Goal: Task Accomplishment & Management: Manage account settings

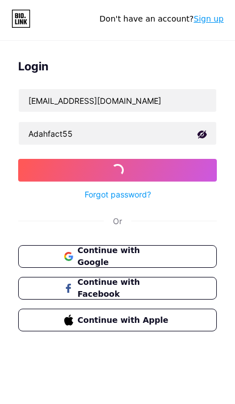
scroll to position [3, 0]
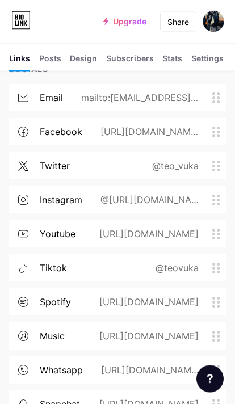
scroll to position [287, 0]
click at [212, 201] on div "@[URL][DOMAIN_NAME]" at bounding box center [147, 200] width 130 height 14
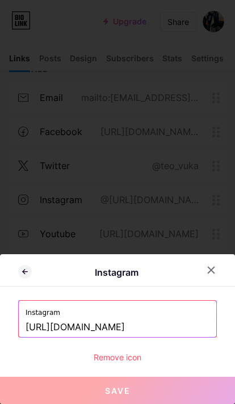
click at [144, 337] on input "[URL][DOMAIN_NAME]" at bounding box center [118, 327] width 184 height 19
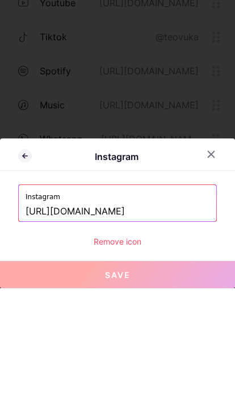
click at [116, 318] on input "[URL][DOMAIN_NAME]" at bounding box center [118, 327] width 184 height 19
click at [112, 318] on input "[URL][DOMAIN_NAME]" at bounding box center [118, 327] width 184 height 19
click at [118, 318] on input "[URL][DOMAIN_NAME]" at bounding box center [118, 327] width 184 height 19
click at [143, 318] on input "[URL][DOMAIN_NAME]" at bounding box center [118, 327] width 184 height 19
click at [125, 318] on input "[URL][DOMAIN_NAME]" at bounding box center [118, 327] width 184 height 19
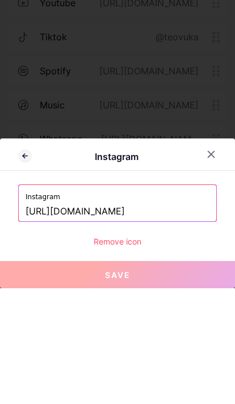
click at [119, 318] on input "[URL][DOMAIN_NAME]" at bounding box center [118, 327] width 184 height 19
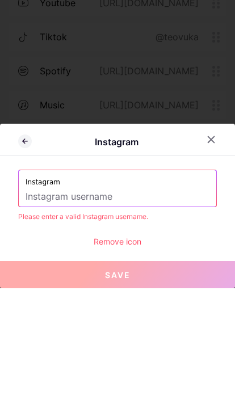
scroll to position [458, 0]
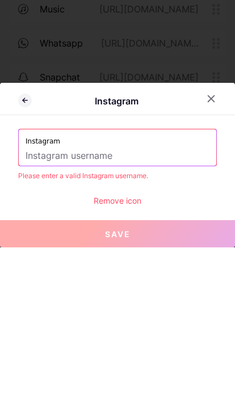
click at [110, 303] on input "text" at bounding box center [118, 312] width 184 height 19
paste input "[URL][DOMAIN_NAME]"
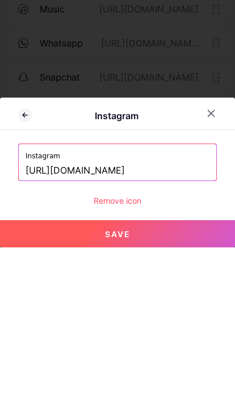
scroll to position [457, 0]
click at [134, 377] on button "Save" at bounding box center [117, 390] width 235 height 27
type input "[URL][DOMAIN_NAME][DOMAIN_NAME]"
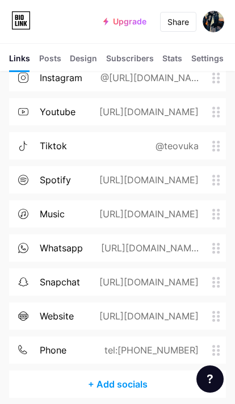
click at [217, 248] on icon at bounding box center [216, 248] width 8 height 11
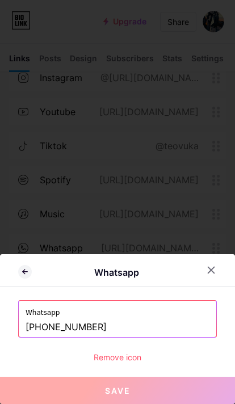
click at [208, 275] on icon at bounding box center [211, 270] width 9 height 9
